Goal: Information Seeking & Learning: Check status

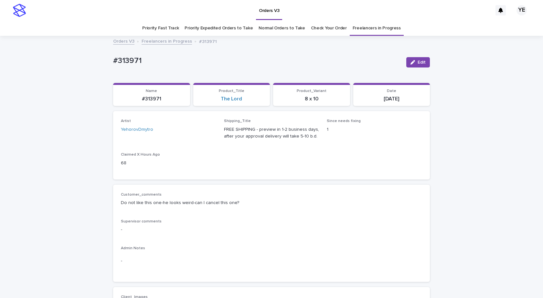
click at [154, 41] on link "Freelancers in Progress" at bounding box center [167, 40] width 50 height 7
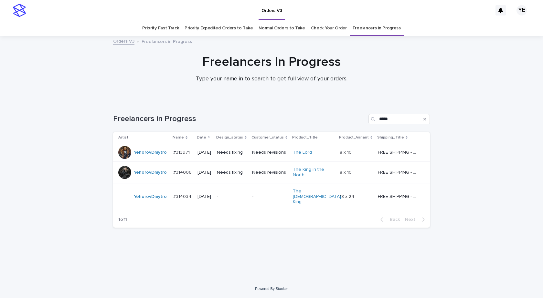
click at [142, 182] on td "YehorovDmytro" at bounding box center [142, 173] width 58 height 22
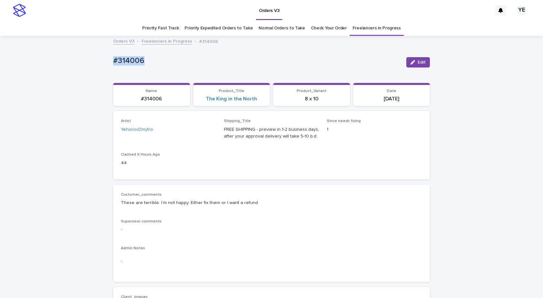
drag, startPoint x: 144, startPoint y: 61, endPoint x: 85, endPoint y: 82, distance: 62.8
copy p "#314006"
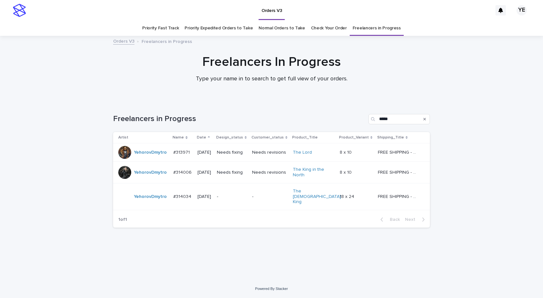
click at [148, 198] on div "YehorovDmytro" at bounding box center [143, 196] width 50 height 13
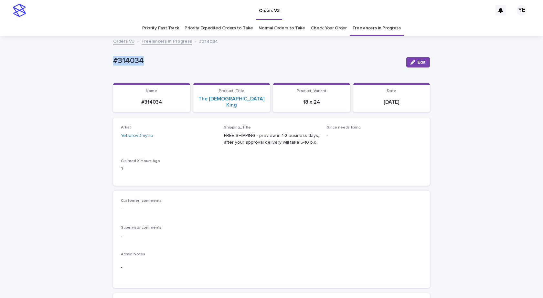
drag, startPoint x: 154, startPoint y: 58, endPoint x: 87, endPoint y: 60, distance: 67.6
copy p "#314034"
